Goal: Find specific page/section: Find specific page/section

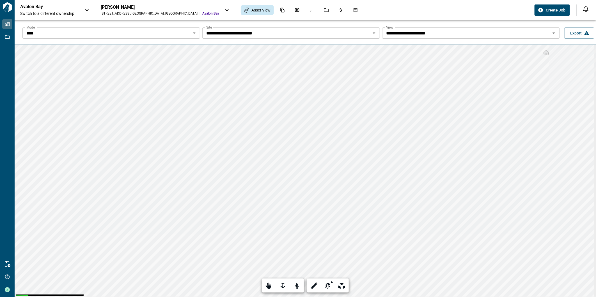
click at [141, 8] on div "[PERSON_NAME]" at bounding box center [160, 7] width 118 height 6
click at [64, 6] on div at bounding box center [298, 148] width 596 height 297
click at [223, 8] on icon at bounding box center [226, 10] width 7 height 7
click at [122, 40] on span "All Properties" at bounding box center [113, 42] width 27 height 6
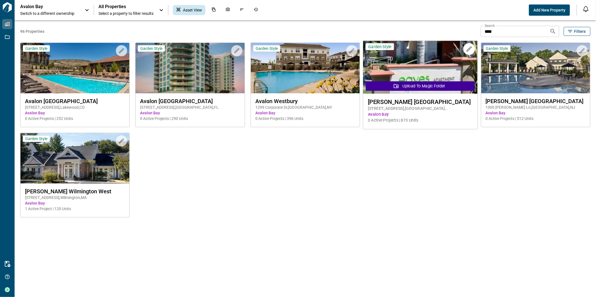
click at [430, 104] on span "[PERSON_NAME] [GEOGRAPHIC_DATA]" at bounding box center [420, 101] width 105 height 7
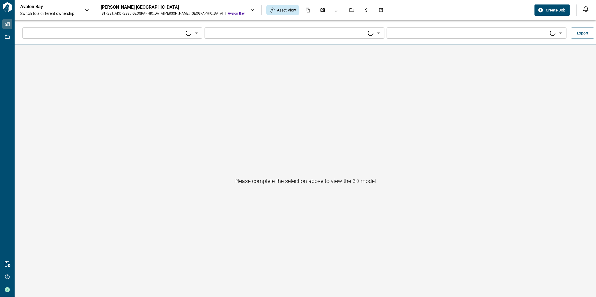
type input "****"
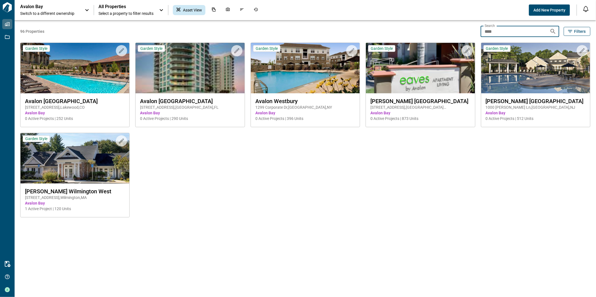
drag, startPoint x: 530, startPoint y: 29, endPoint x: 521, endPoint y: 31, distance: 9.4
click at [528, 30] on input "****" at bounding box center [512, 31] width 64 height 11
drag, startPoint x: 521, startPoint y: 31, endPoint x: 379, endPoint y: 27, distance: 141.4
click at [379, 27] on div "96 Properties Search **** Search Filters" at bounding box center [305, 31] width 570 height 11
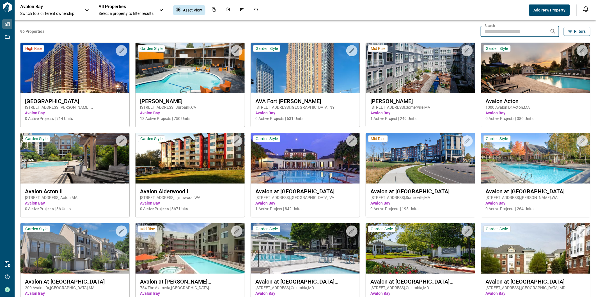
click at [506, 35] on input "Search" at bounding box center [512, 31] width 64 height 11
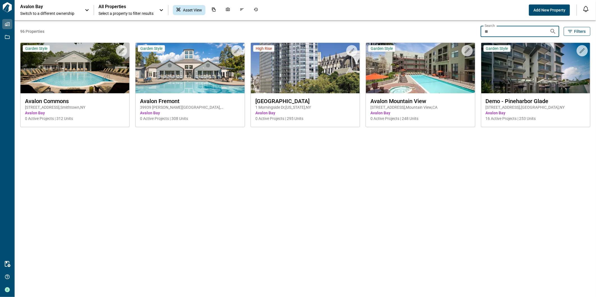
type input "*"
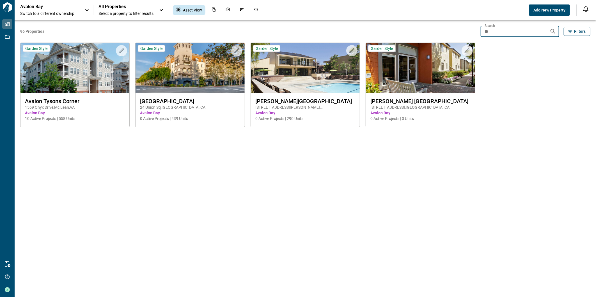
type input "*"
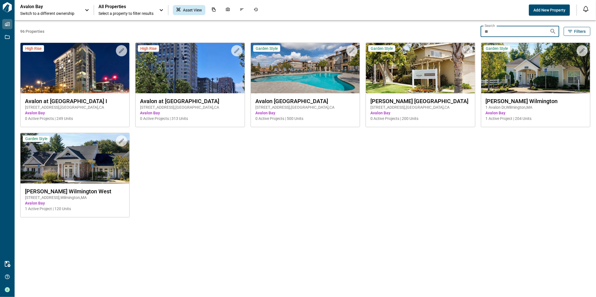
type input "*"
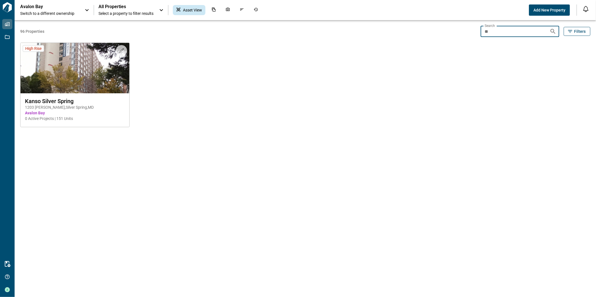
type input "*"
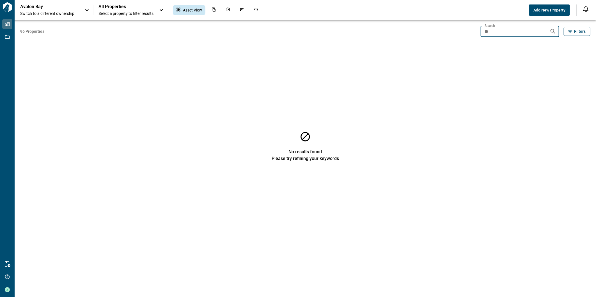
type input "*"
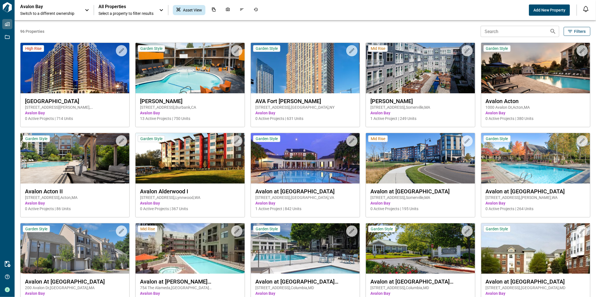
click at [520, 30] on input "Search" at bounding box center [512, 31] width 64 height 11
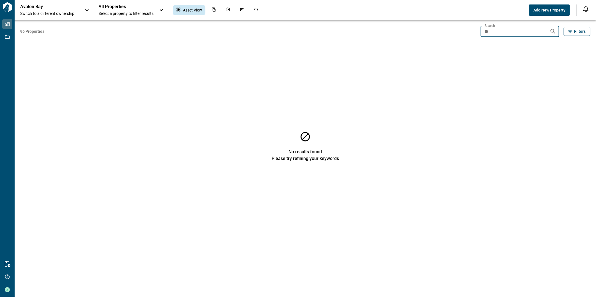
type input "*"
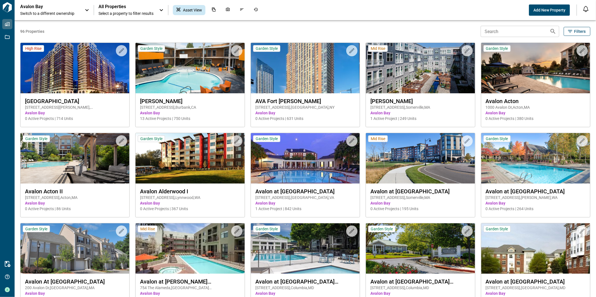
click at [494, 34] on div "Search Search" at bounding box center [519, 31] width 79 height 11
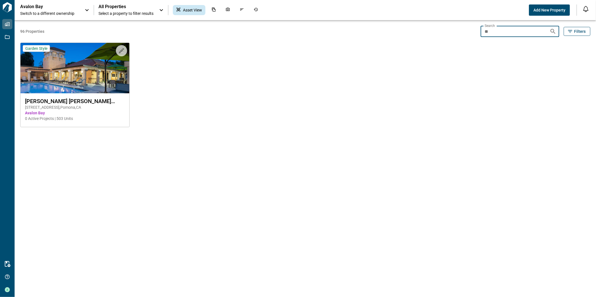
type input "*"
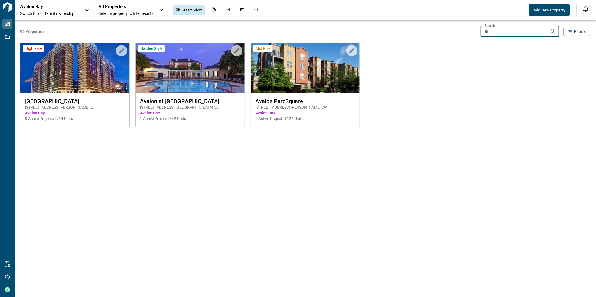
type input "*"
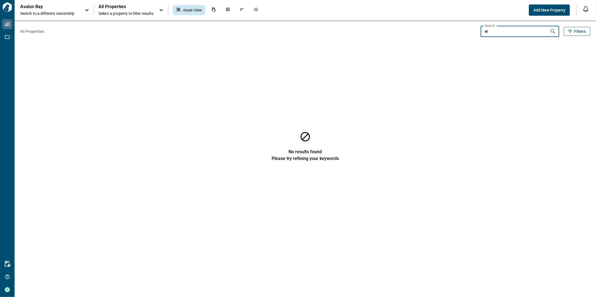
type input "*"
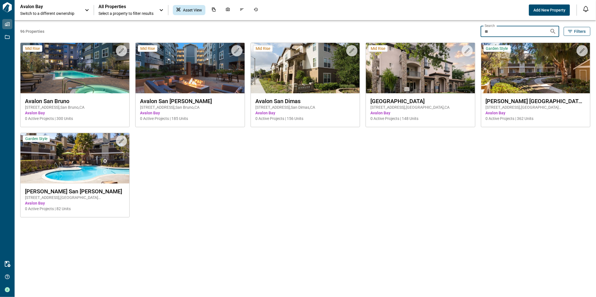
type input "*"
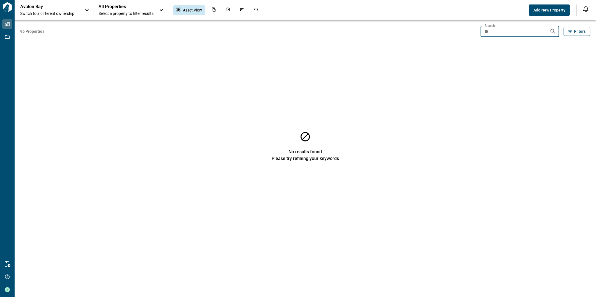
type input "*"
